Goal: Task Accomplishment & Management: Manage account settings

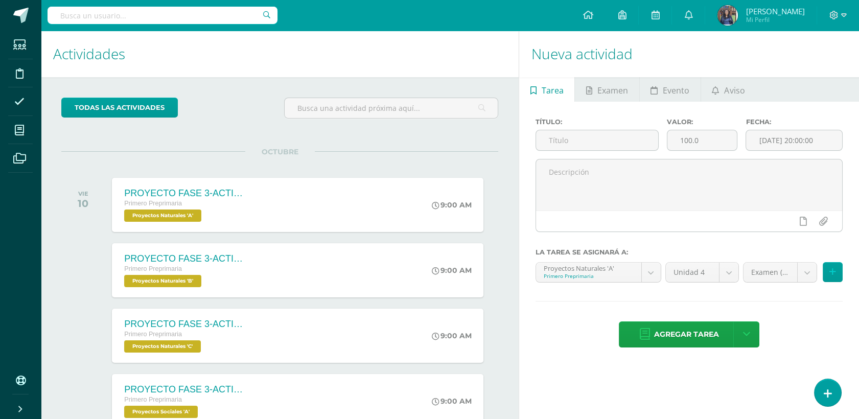
click at [832, 376] on div "Nueva actividad Tarea Examen Evento Aviso Título: Valor: 100.0 Fecha: [DATE] 20…" at bounding box center [691, 327] width 344 height 593
click at [830, 382] on link at bounding box center [827, 393] width 29 height 30
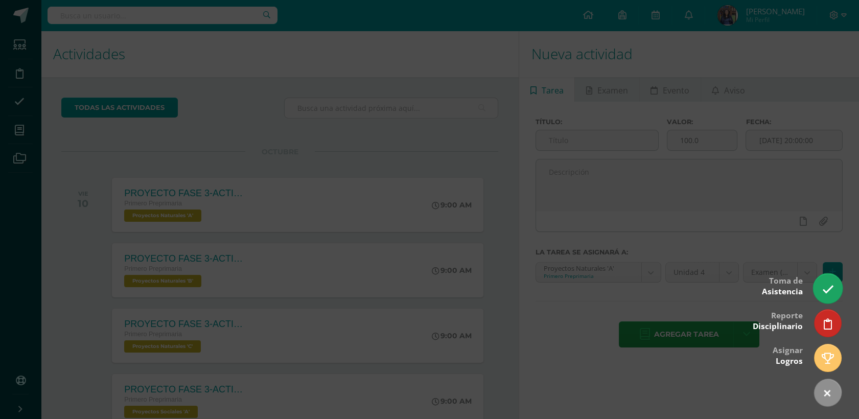
click at [826, 281] on link at bounding box center [827, 288] width 29 height 30
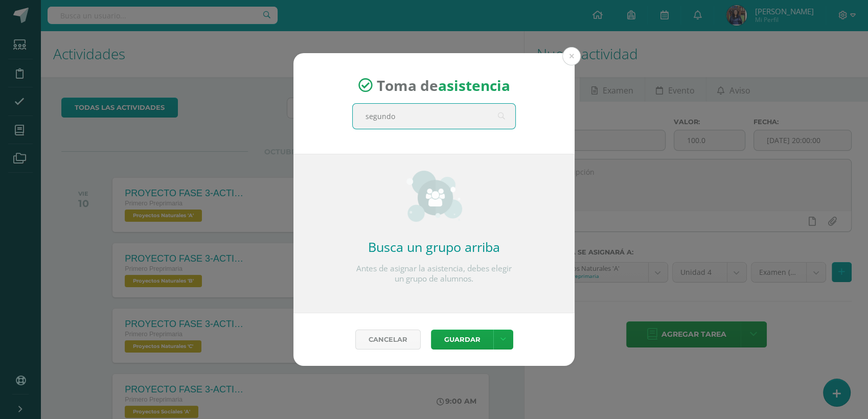
type input "segundo"
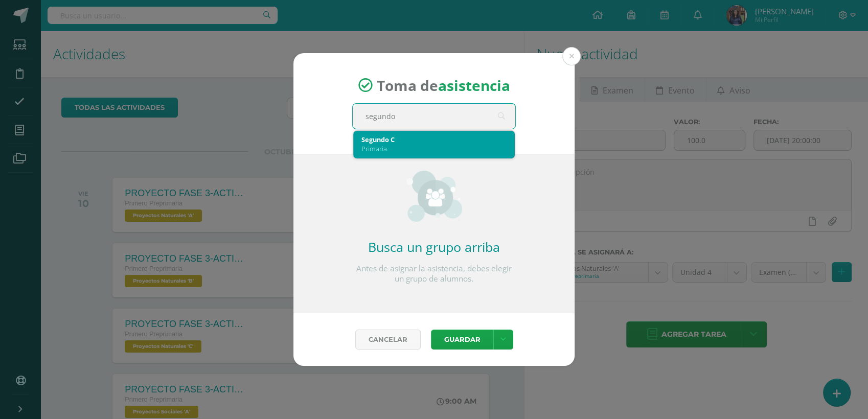
click at [429, 142] on div "Segundo C" at bounding box center [433, 139] width 145 height 9
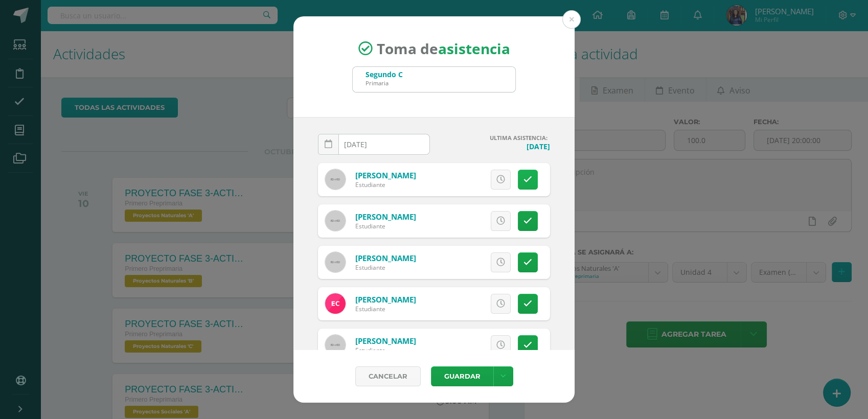
click at [523, 178] on icon at bounding box center [527, 179] width 9 height 9
click at [482, 180] on span "Excusa" at bounding box center [483, 179] width 28 height 19
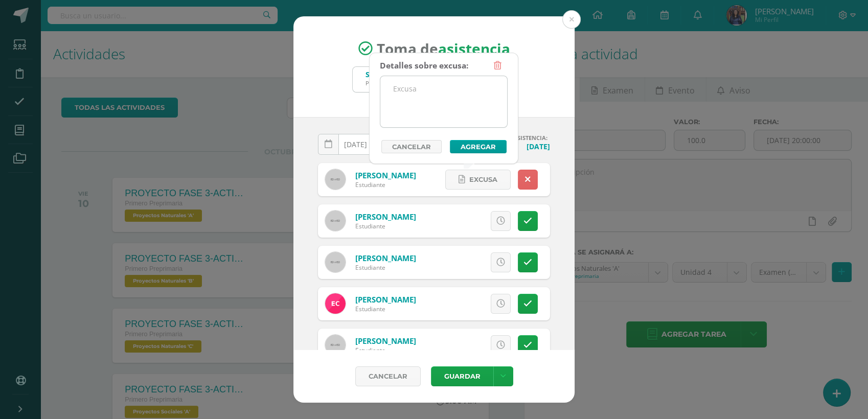
click at [436, 102] on textarea at bounding box center [443, 101] width 127 height 51
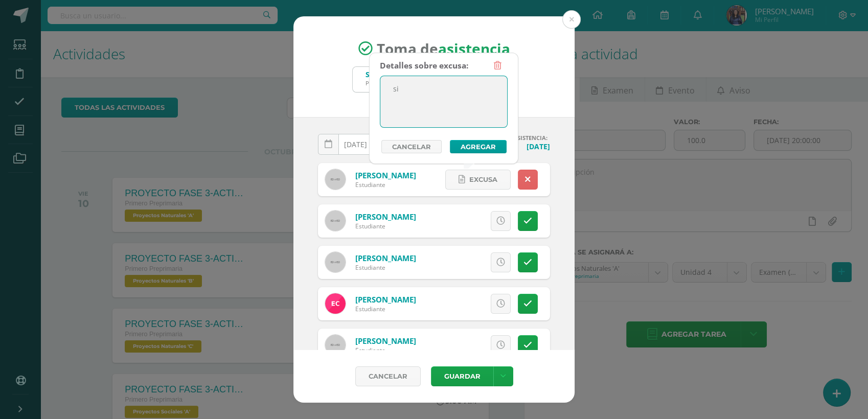
type textarea "s"
type textarea "Situación familiar"
click at [460, 142] on button "Agregar" at bounding box center [478, 146] width 57 height 13
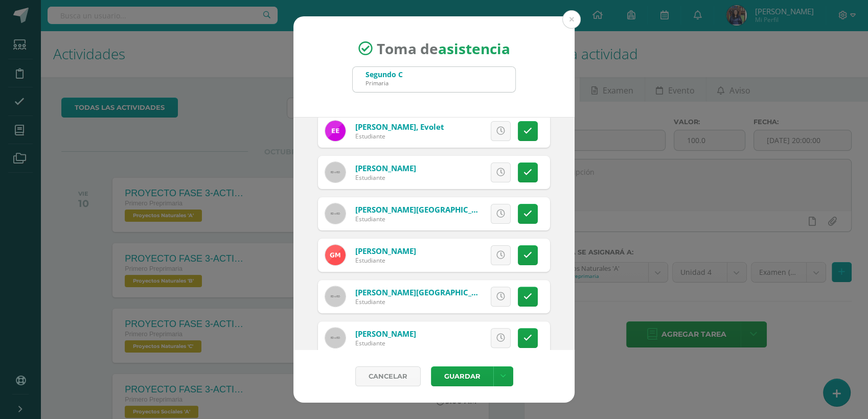
scroll to position [346, 0]
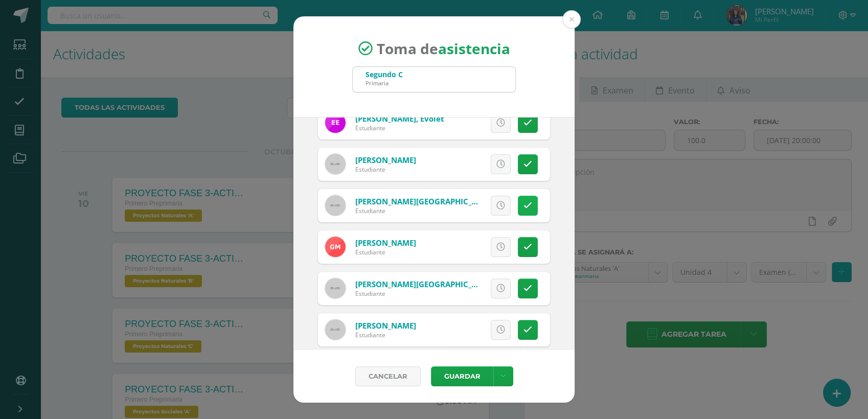
click at [523, 205] on icon at bounding box center [527, 205] width 9 height 9
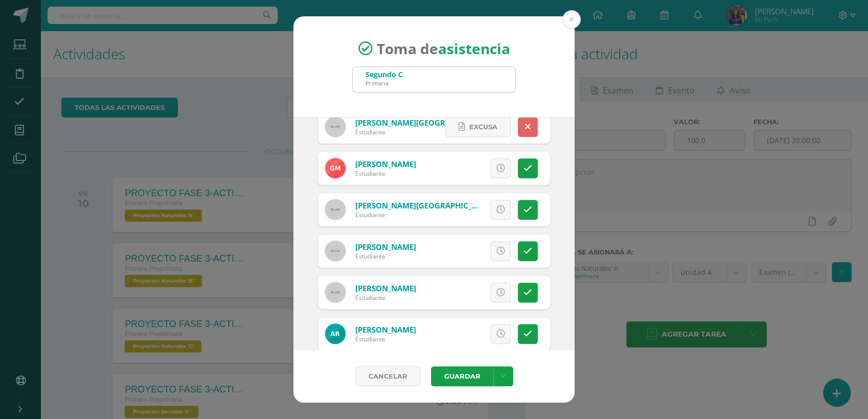
scroll to position [444, 0]
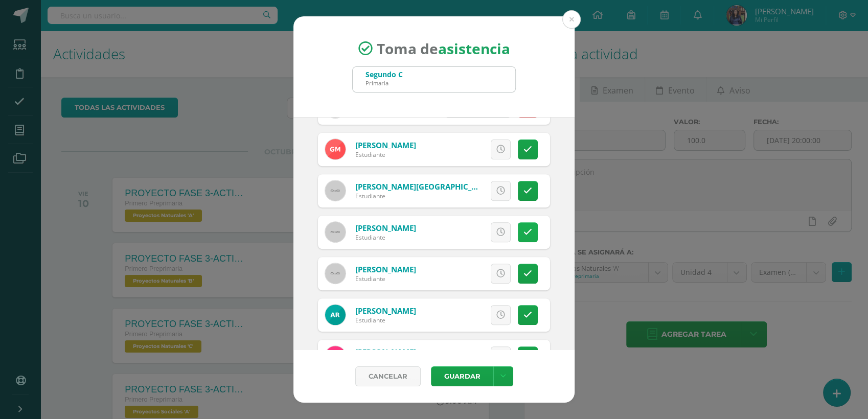
click at [523, 229] on icon at bounding box center [527, 232] width 9 height 9
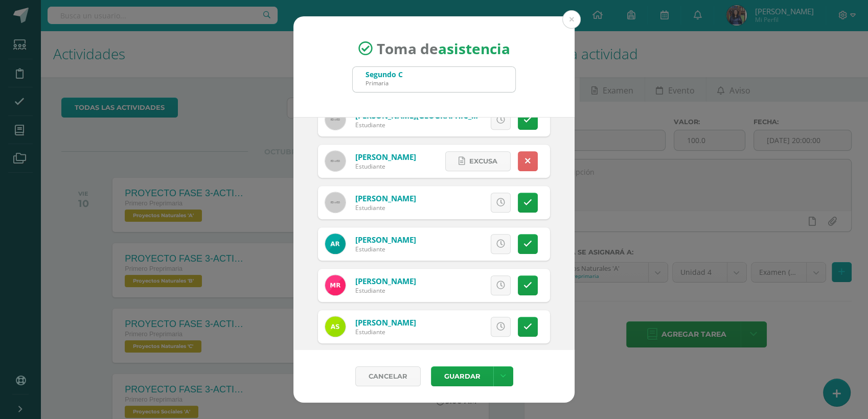
scroll to position [529, 0]
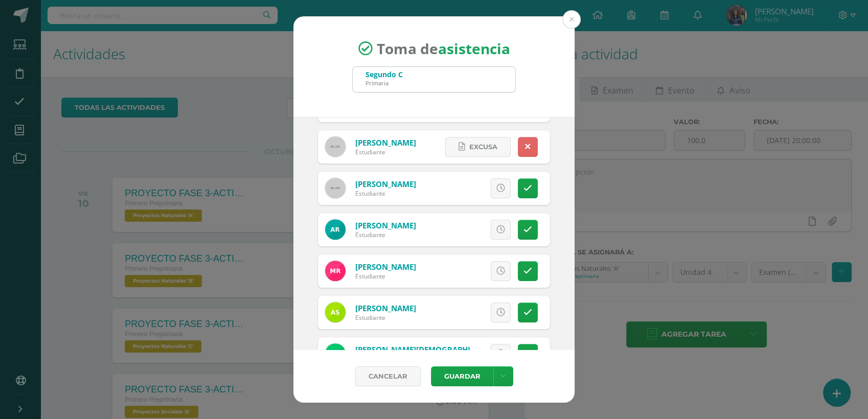
click at [578, 271] on div "Toma de asistencia Segundo C Primaria segundo [DATE] October, 2025 Mo Tu We Th …" at bounding box center [434, 209] width 860 height 386
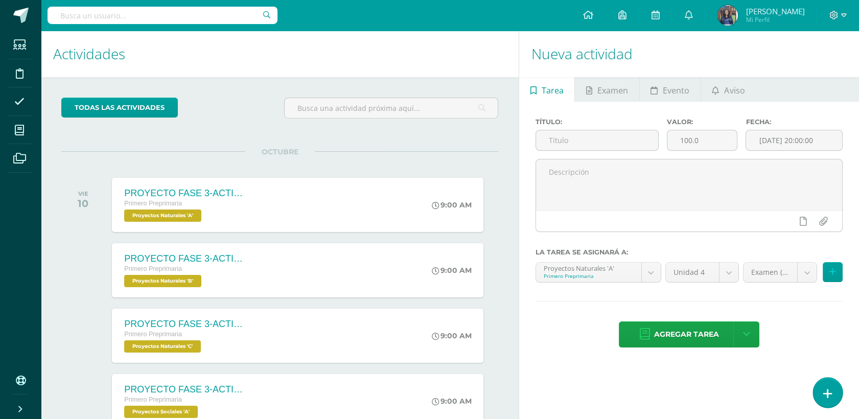
click at [827, 383] on link at bounding box center [827, 393] width 29 height 30
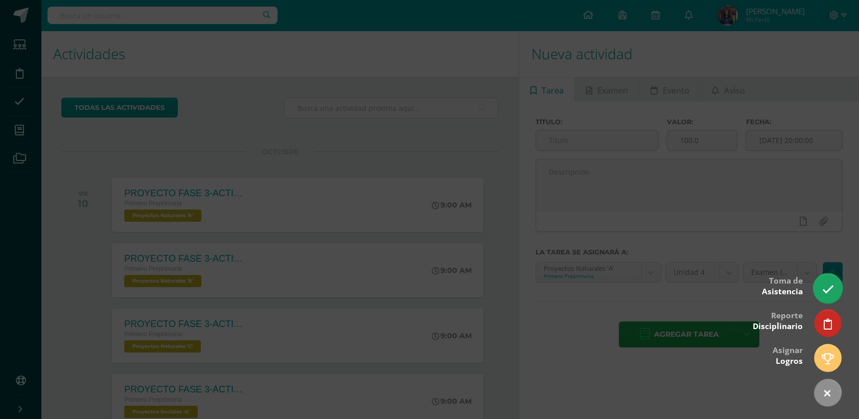
click at [819, 286] on link at bounding box center [827, 288] width 29 height 30
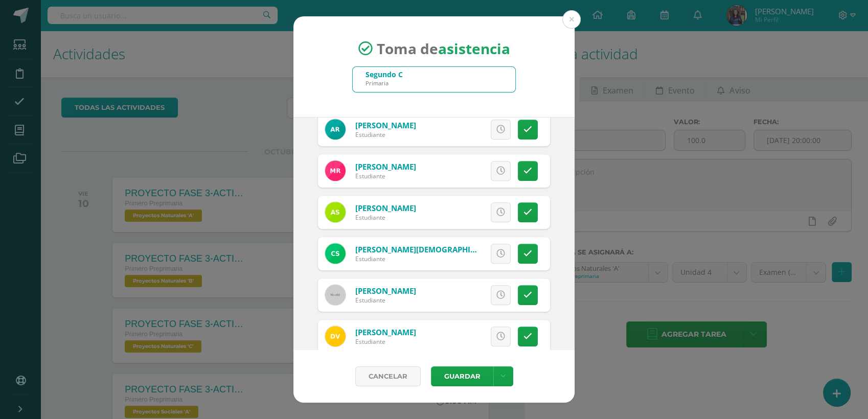
scroll to position [634, 0]
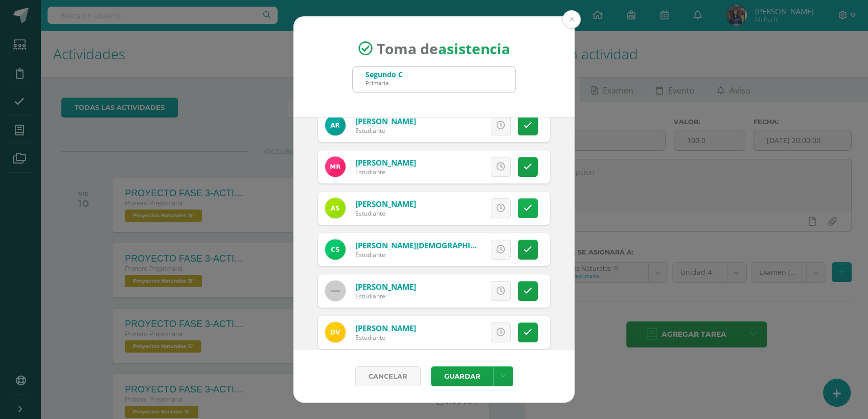
click at [518, 200] on link at bounding box center [528, 208] width 20 height 20
click at [523, 247] on icon at bounding box center [527, 249] width 9 height 9
click at [480, 249] on span "Excusa" at bounding box center [483, 249] width 28 height 19
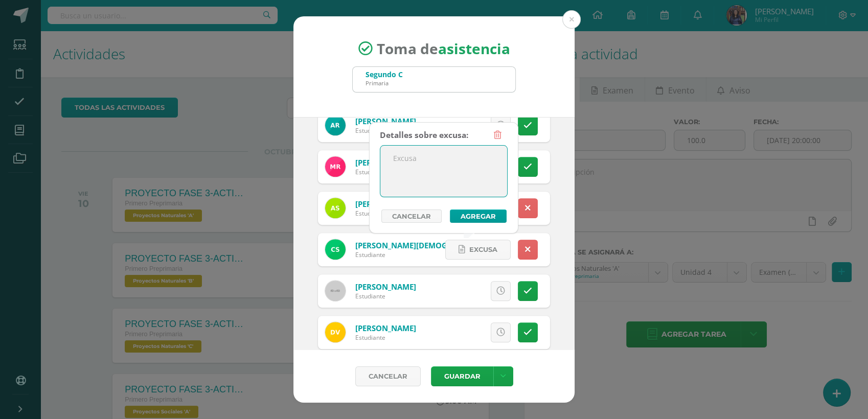
click at [451, 170] on textarea at bounding box center [443, 171] width 127 height 51
type textarea "Situación familiar"
click at [471, 215] on button "Agregar" at bounding box center [478, 216] width 57 height 13
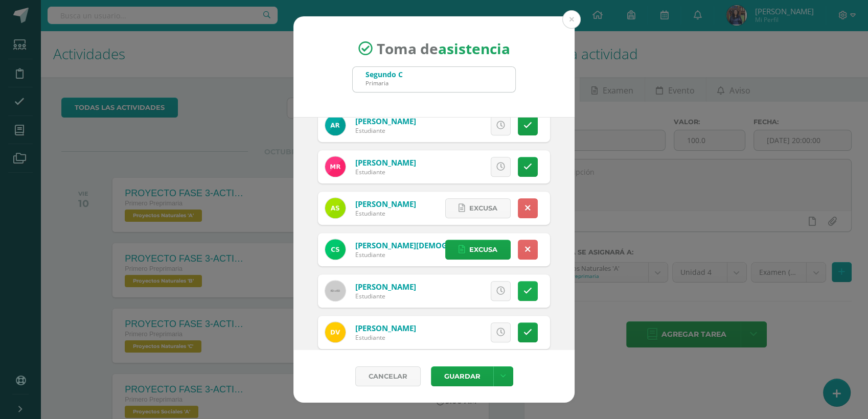
click at [523, 292] on icon at bounding box center [527, 291] width 9 height 9
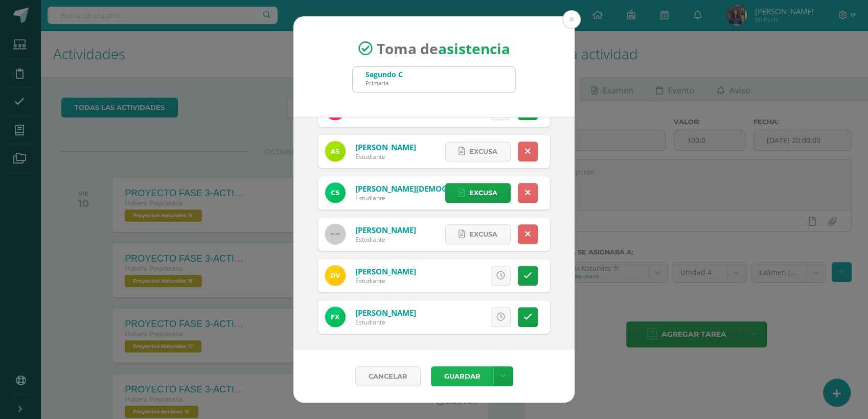
click at [454, 375] on button "Guardar" at bounding box center [462, 376] width 62 height 20
